Goal: Find specific page/section: Find specific page/section

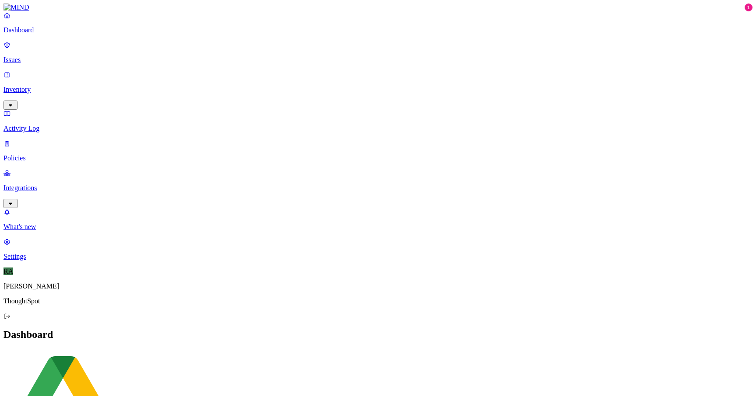
click at [79, 71] on link "Inventory" at bounding box center [377, 90] width 749 height 38
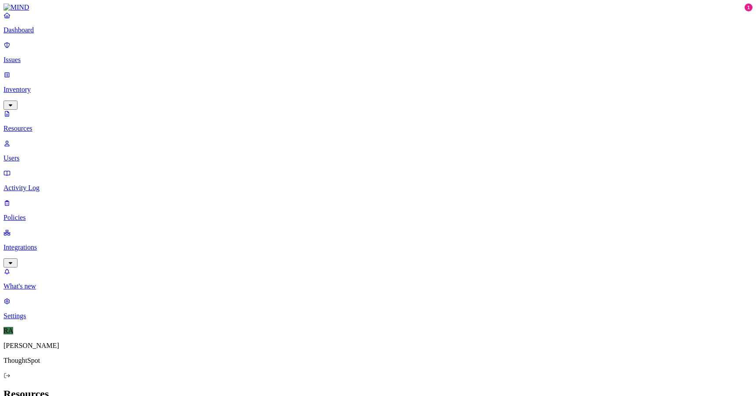
click at [52, 244] on p "Integrations" at bounding box center [377, 248] width 749 height 8
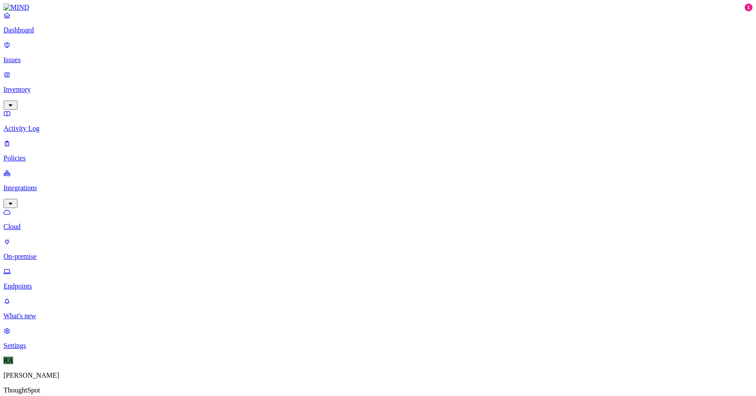
click at [51, 283] on p "Endpoints" at bounding box center [377, 287] width 749 height 8
click at [343, 115] on div "More than 30 days" at bounding box center [343, 130] width 0 height 31
